Goal: Information Seeking & Learning: Find specific page/section

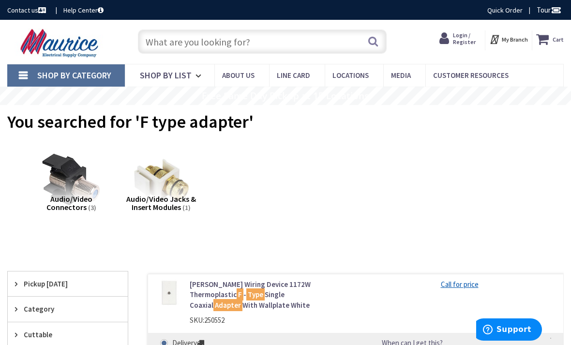
click at [157, 42] on input "text" at bounding box center [262, 42] width 249 height 24
click at [3, 42] on div "Toggle Nav" at bounding box center [63, 42] width 126 height 32
click at [149, 40] on input "text" at bounding box center [262, 42] width 249 height 24
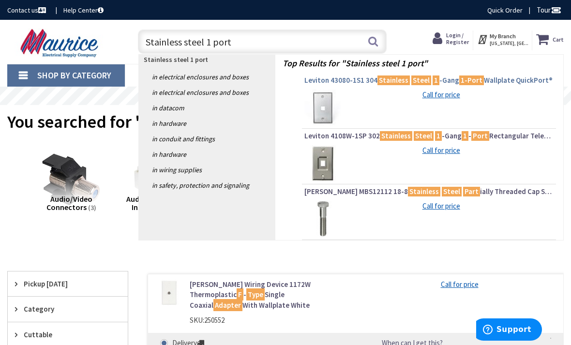
type input "Stainless steel 1 port"
click at [414, 82] on mark "Steel" at bounding box center [421, 80] width 20 height 12
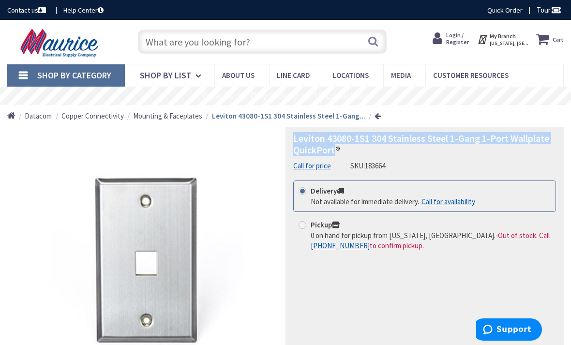
click at [146, 46] on input "text" at bounding box center [262, 42] width 249 height 24
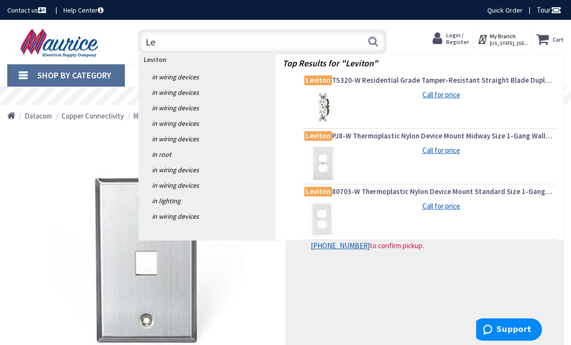
type input "L"
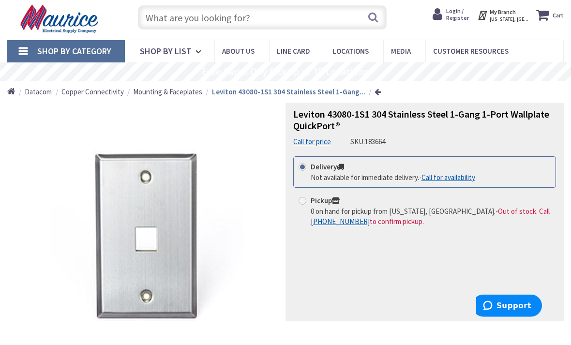
click at [334, 132] on span "Leviton 43080-1S1 304 Stainless Steel 1-Gang 1-Port Wallplate QuickPort®" at bounding box center [421, 144] width 256 height 24
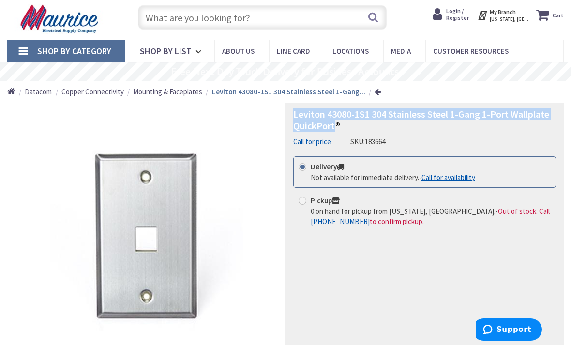
copy span "Leviton 43080-1S1 304 Stainless Steel 1-Gang 1-Port Wallplate QuickPort"
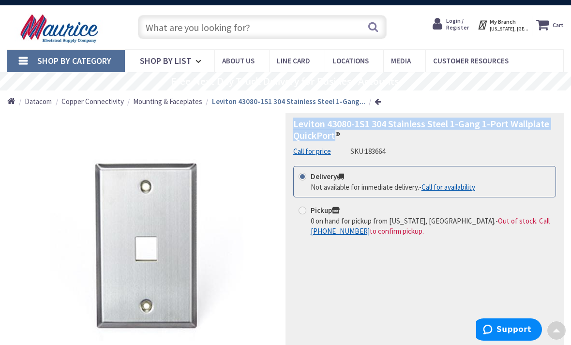
scroll to position [0, 0]
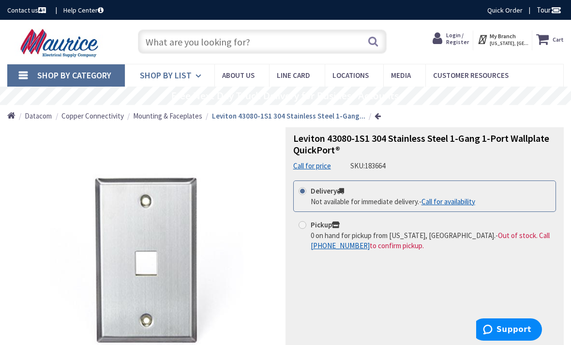
click at [179, 67] on link "Shop By List" at bounding box center [170, 75] width 90 height 22
click at [155, 42] on input "text" at bounding box center [262, 42] width 249 height 24
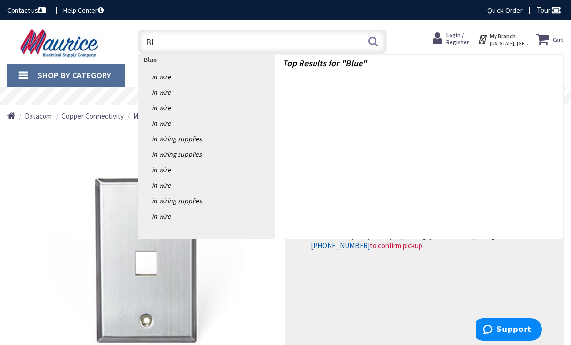
type input "B"
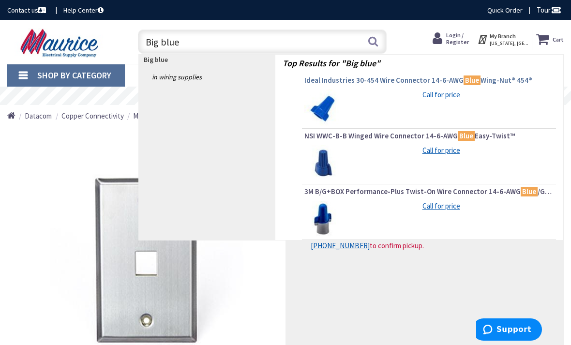
type input "Big blue"
click at [388, 83] on span "Ideal Industries 30-454 Wire Connector 14-6-AWG Blue Wing-Nut® 454®" at bounding box center [428, 81] width 249 height 10
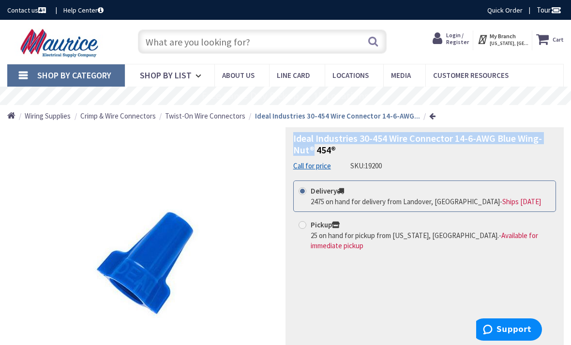
click at [150, 41] on input "text" at bounding box center [262, 42] width 249 height 24
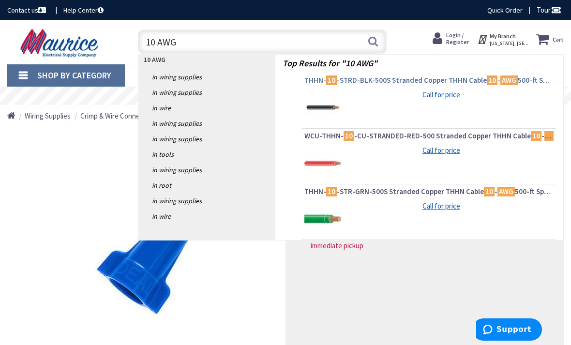
type input "10 AWG"
click at [406, 79] on span "THHN- 10 -STRD-BLK-500S Stranded Copper THHN Cable 10 - AWG 500-ft Spool Black" at bounding box center [428, 81] width 249 height 10
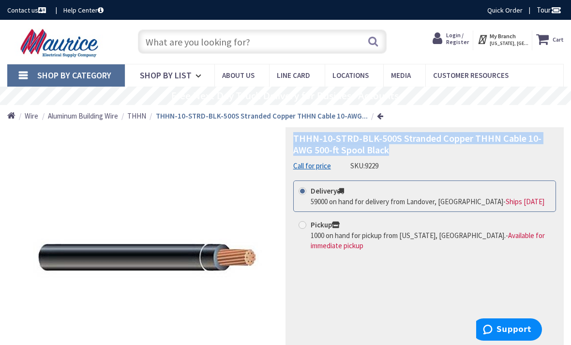
click at [161, 42] on input "text" at bounding box center [262, 42] width 249 height 24
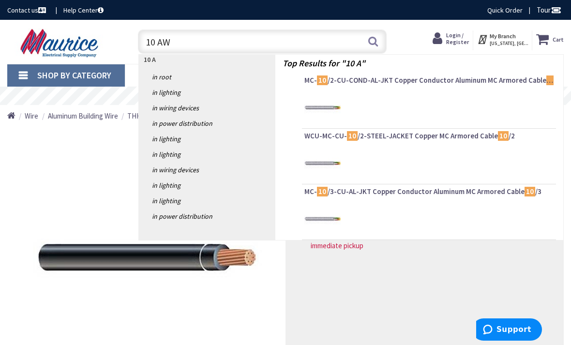
type input "10 AWG"
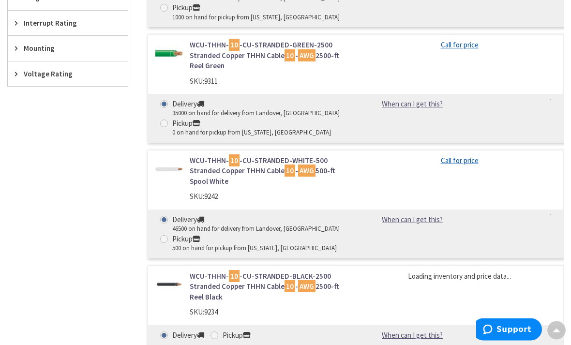
scroll to position [618, 0]
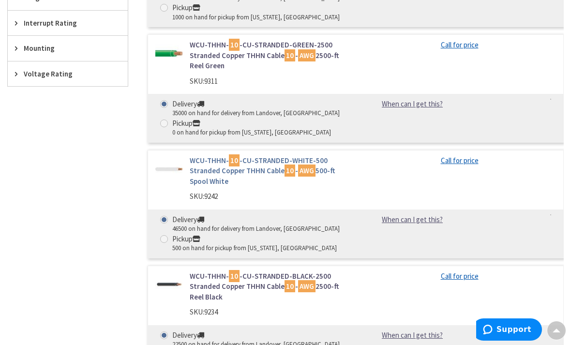
click at [197, 158] on link "WCU-THHN- 10 -CU-STRANDED-WHITE-500 Stranded Copper THHN Cable 10 - AWG 500-ft …" at bounding box center [269, 170] width 159 height 31
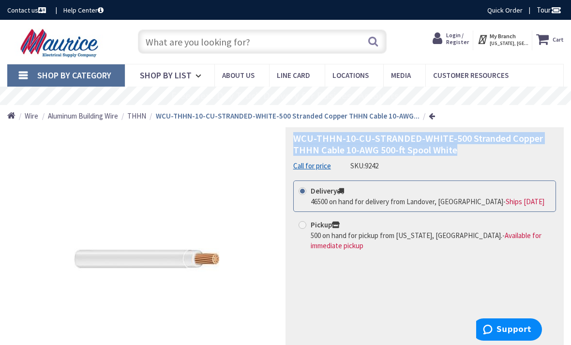
click at [146, 42] on input "text" at bounding box center [262, 42] width 249 height 24
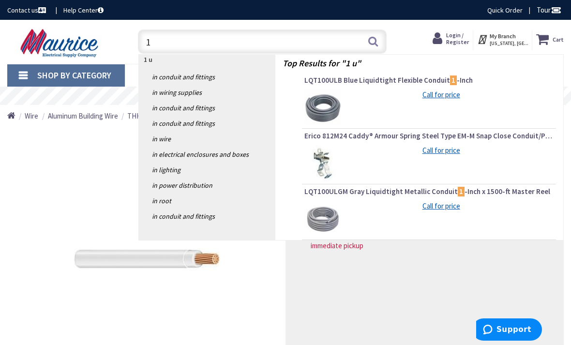
type input "1"
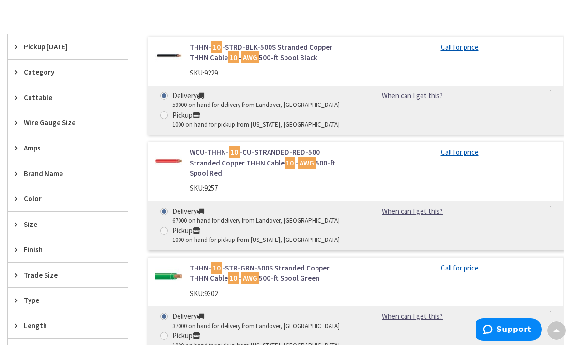
scroll to position [290, 0]
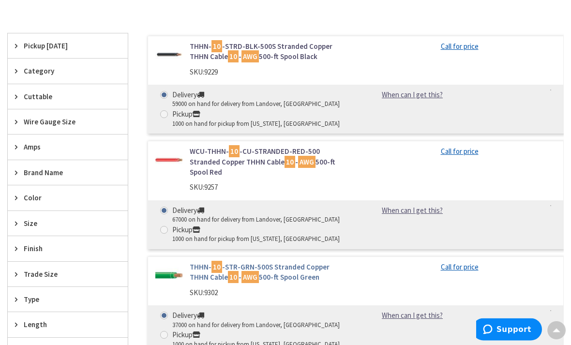
click at [200, 262] on link "THHN- 10 -STR-GRN-500S Stranded Copper THHN Cable 10 - AWG 500-ft Spool Green" at bounding box center [269, 272] width 159 height 21
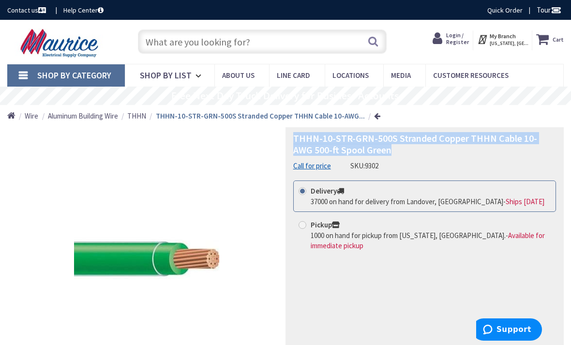
click at [147, 40] on input "text" at bounding box center [262, 42] width 249 height 24
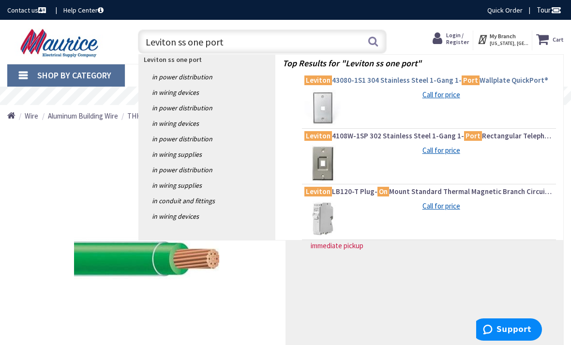
type input "Leviton ss one port"
click at [409, 83] on span "Leviton 43080-1S1 304 Stainless Steel 1-Gang 1- Port Wallplate QuickPort®" at bounding box center [428, 81] width 249 height 10
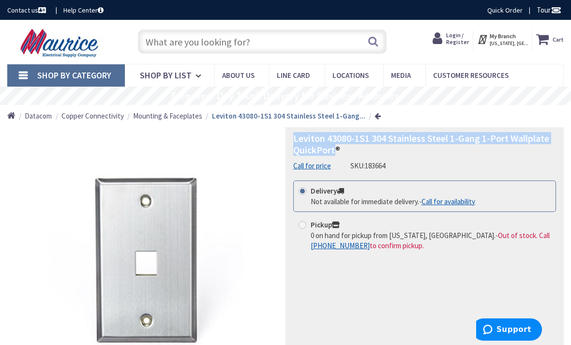
click at [161, 35] on input "text" at bounding box center [262, 42] width 249 height 24
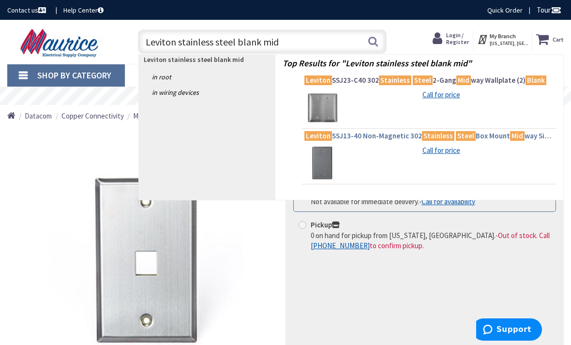
type input "Leviton stainless steel blank mid"
click at [376, 140] on span "Leviton SSJ13-40 Non-Magnetic 302 Stainless Steel Box Mount Mid way Size 1-Gang…" at bounding box center [428, 136] width 249 height 10
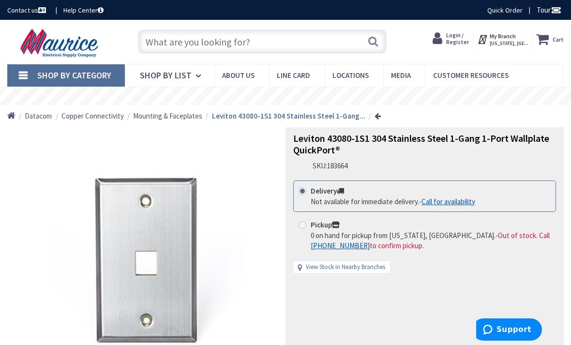
click at [163, 45] on input "text" at bounding box center [262, 42] width 249 height 24
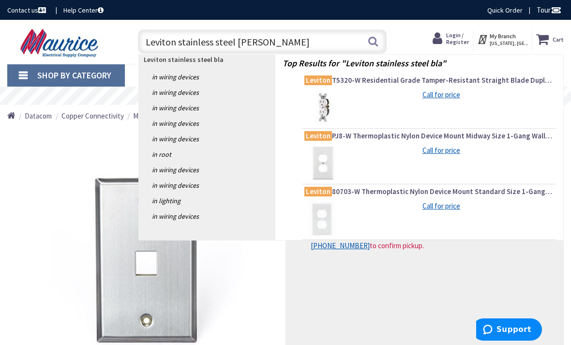
type input "Leviton stainless steel blank"
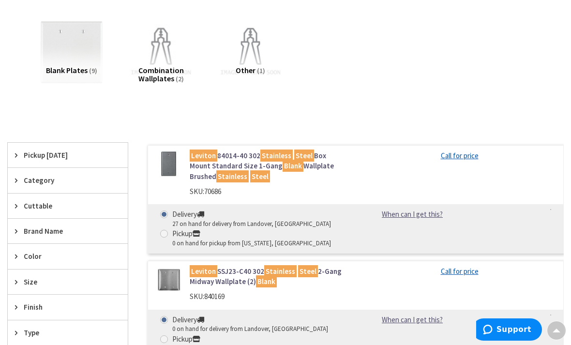
scroll to position [128, 0]
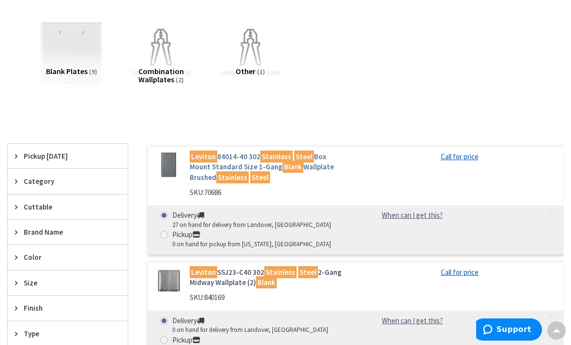
click at [224, 168] on link "Leviton 84014-40 302 Stainless Steel Box Mount Standard Size 1-Gang Blank Wallp…" at bounding box center [269, 167] width 159 height 31
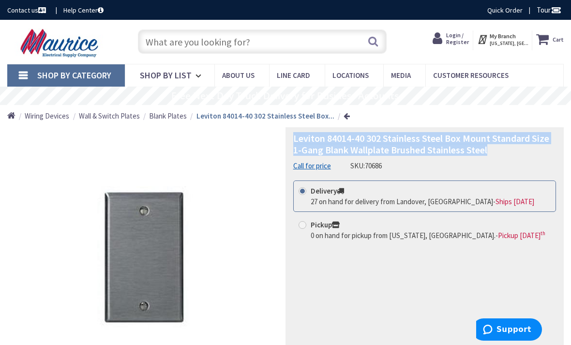
click at [159, 48] on input "text" at bounding box center [262, 42] width 249 height 24
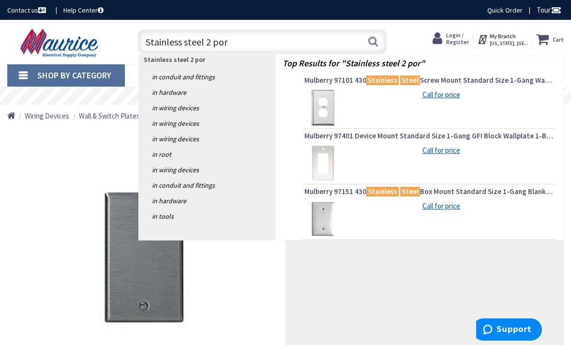
type input "Stainless steel 2 port"
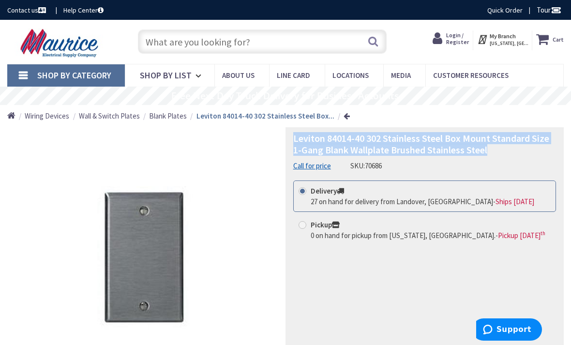
click at [53, 42] on img at bounding box center [60, 43] width 107 height 30
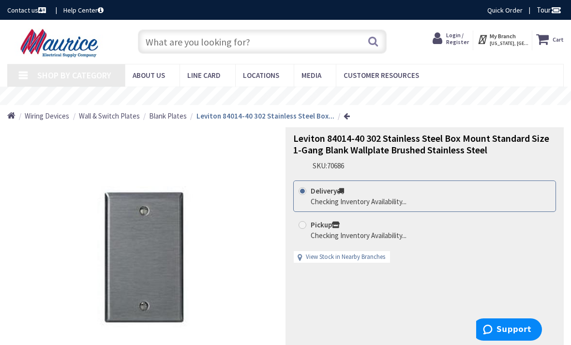
type input "[GEOGRAPHIC_DATA][US_STATE], [GEOGRAPHIC_DATA]"
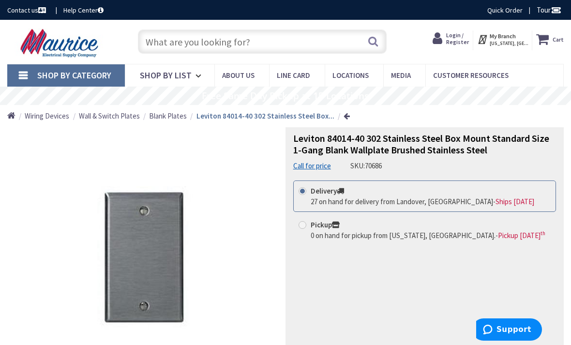
click at [160, 44] on input "text" at bounding box center [262, 42] width 249 height 24
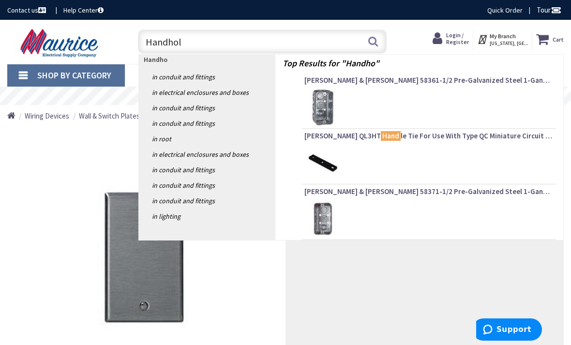
type input "Handhole"
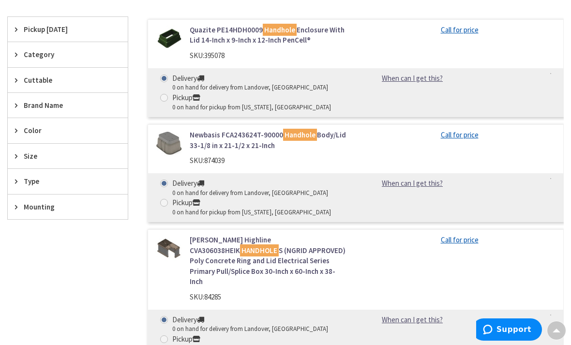
scroll to position [254, 0]
click at [215, 34] on link "Quazite PE14HDH0009 Handhole Enclosure With Lid 14-Inch x 9-Inch x 12-Inch PenC…" at bounding box center [269, 35] width 159 height 21
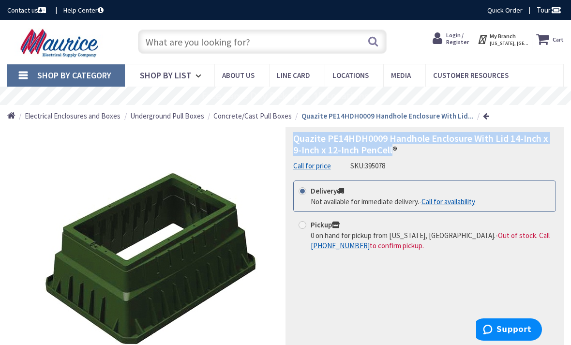
click at [161, 43] on input "text" at bounding box center [262, 42] width 249 height 24
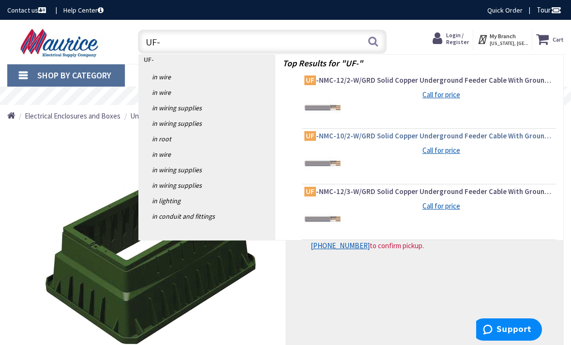
type input "UF-"
click at [330, 142] on link "UF -NMC-10/2-W/GRD Solid Copper Underground Feeder Cable With Grounding 10/2" at bounding box center [428, 137] width 249 height 12
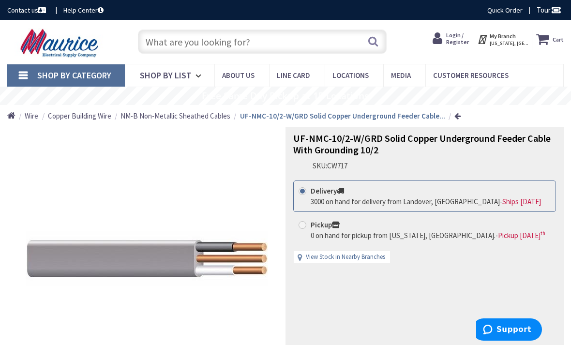
click at [163, 40] on input "text" at bounding box center [262, 42] width 249 height 24
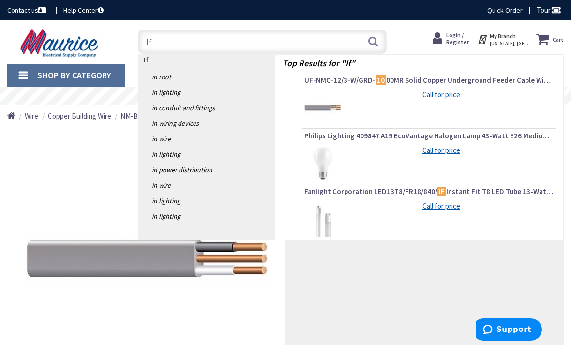
type input "I"
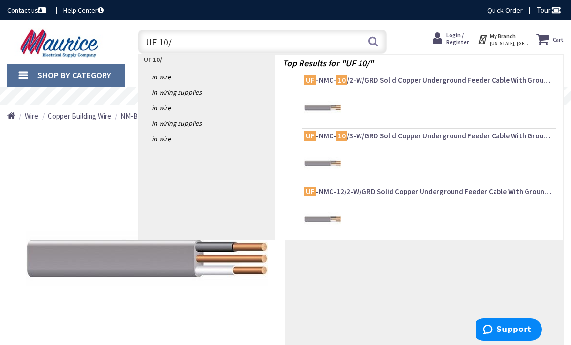
type input "UF 10/2"
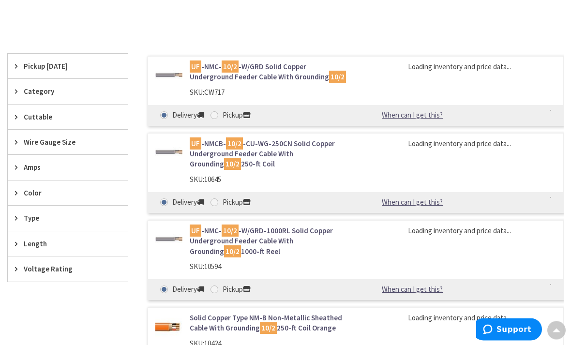
scroll to position [218, 0]
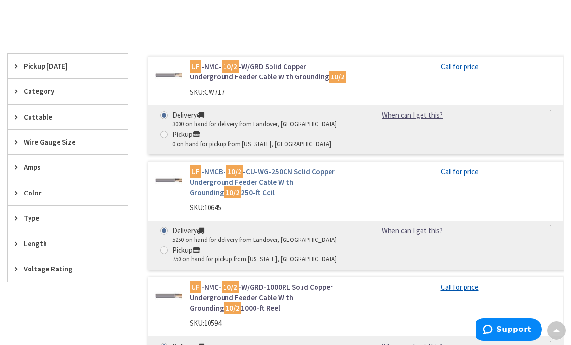
click at [206, 179] on link "UF -NMCB- 10/2 -CU-WG-250CN Solid Copper Underground Feeder Cable With Groundin…" at bounding box center [269, 182] width 159 height 31
